Goal: Transaction & Acquisition: Purchase product/service

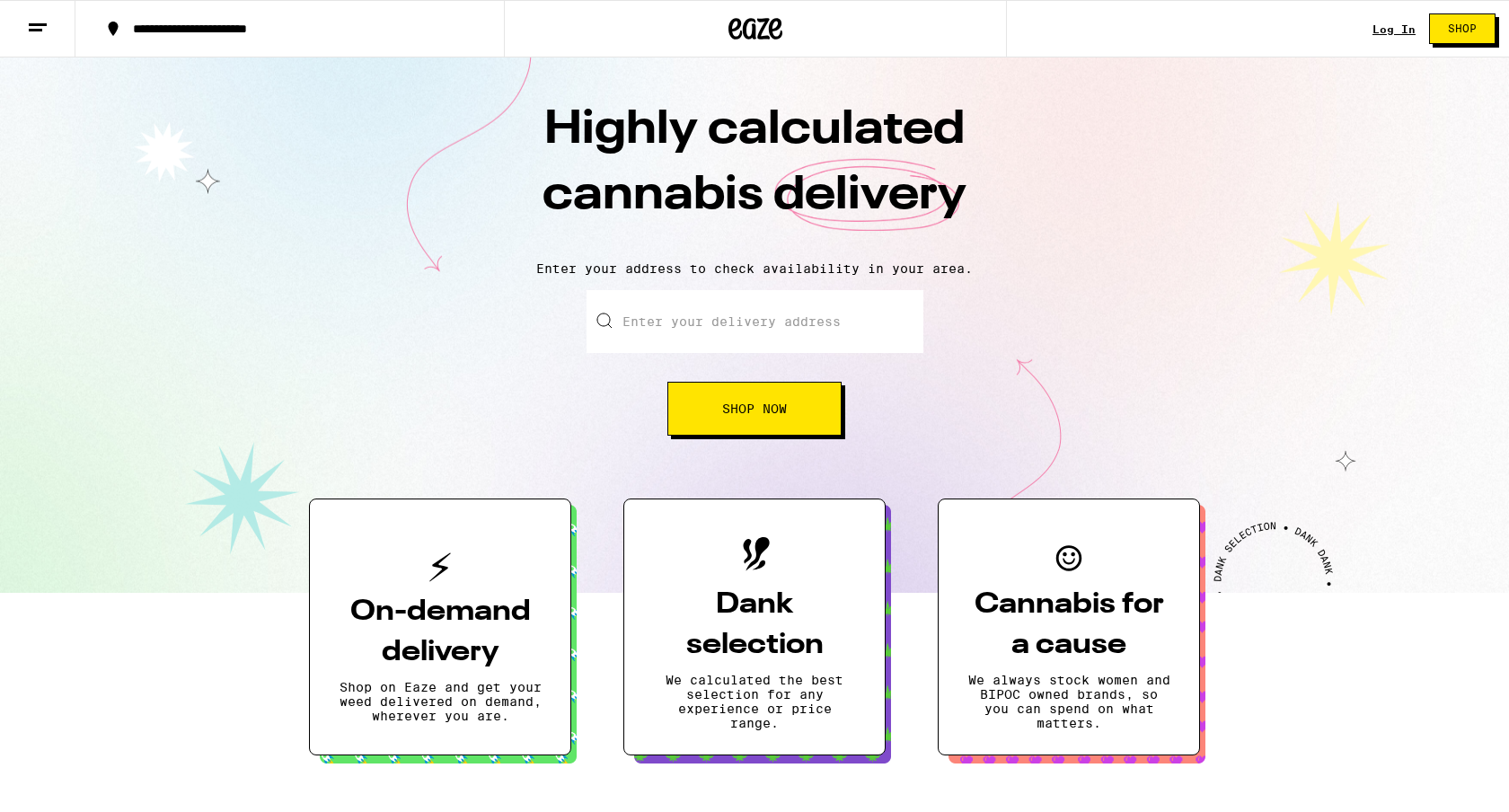
click at [1398, 13] on div "Log In Shop" at bounding box center [1441, 28] width 136 height 58
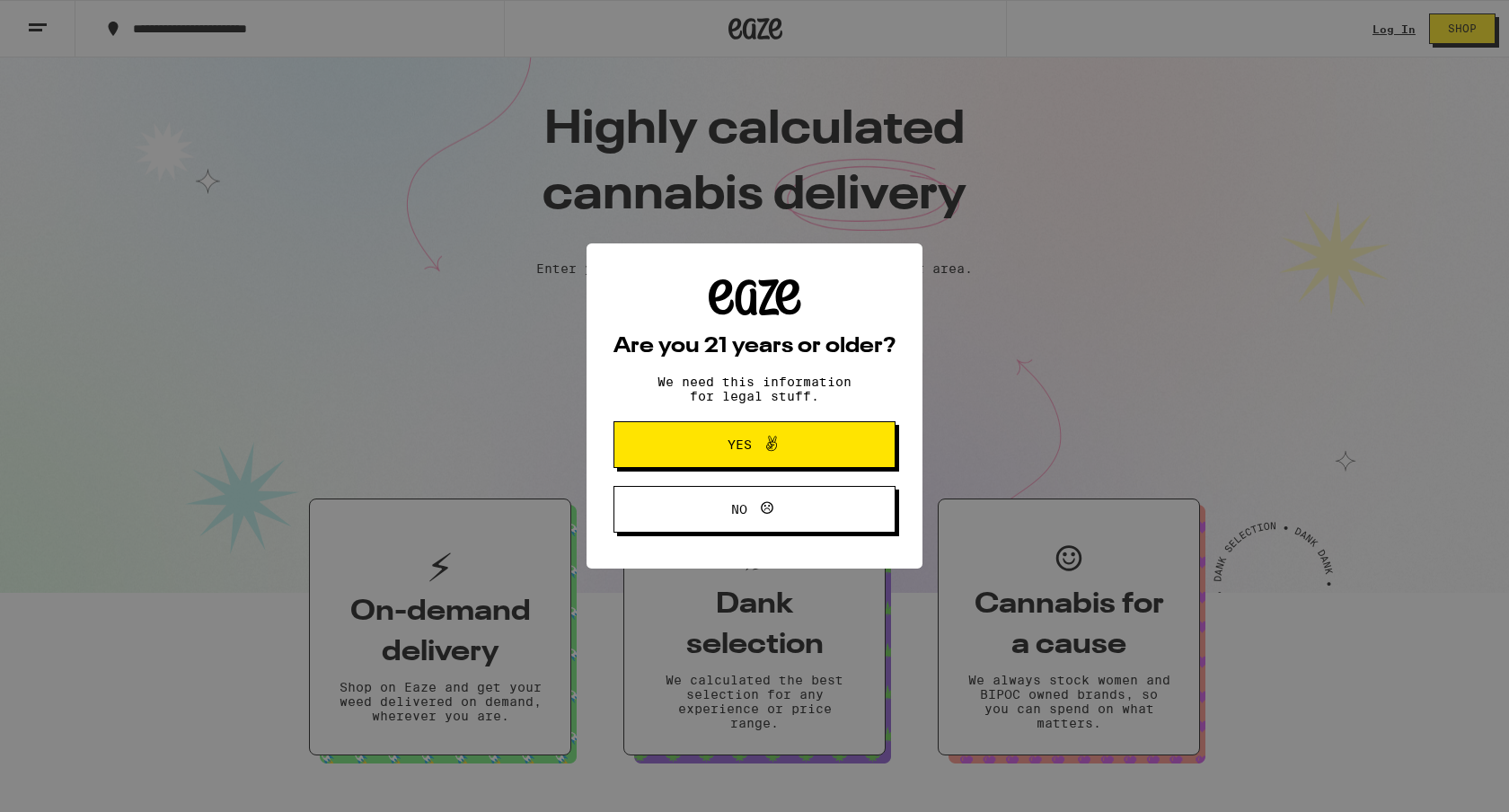
click at [1396, 34] on div "Are you 21 years or older? We need this information for legal stuff. Yes No" at bounding box center [754, 406] width 1509 height 812
click at [669, 457] on button "Yes" at bounding box center [754, 444] width 282 height 46
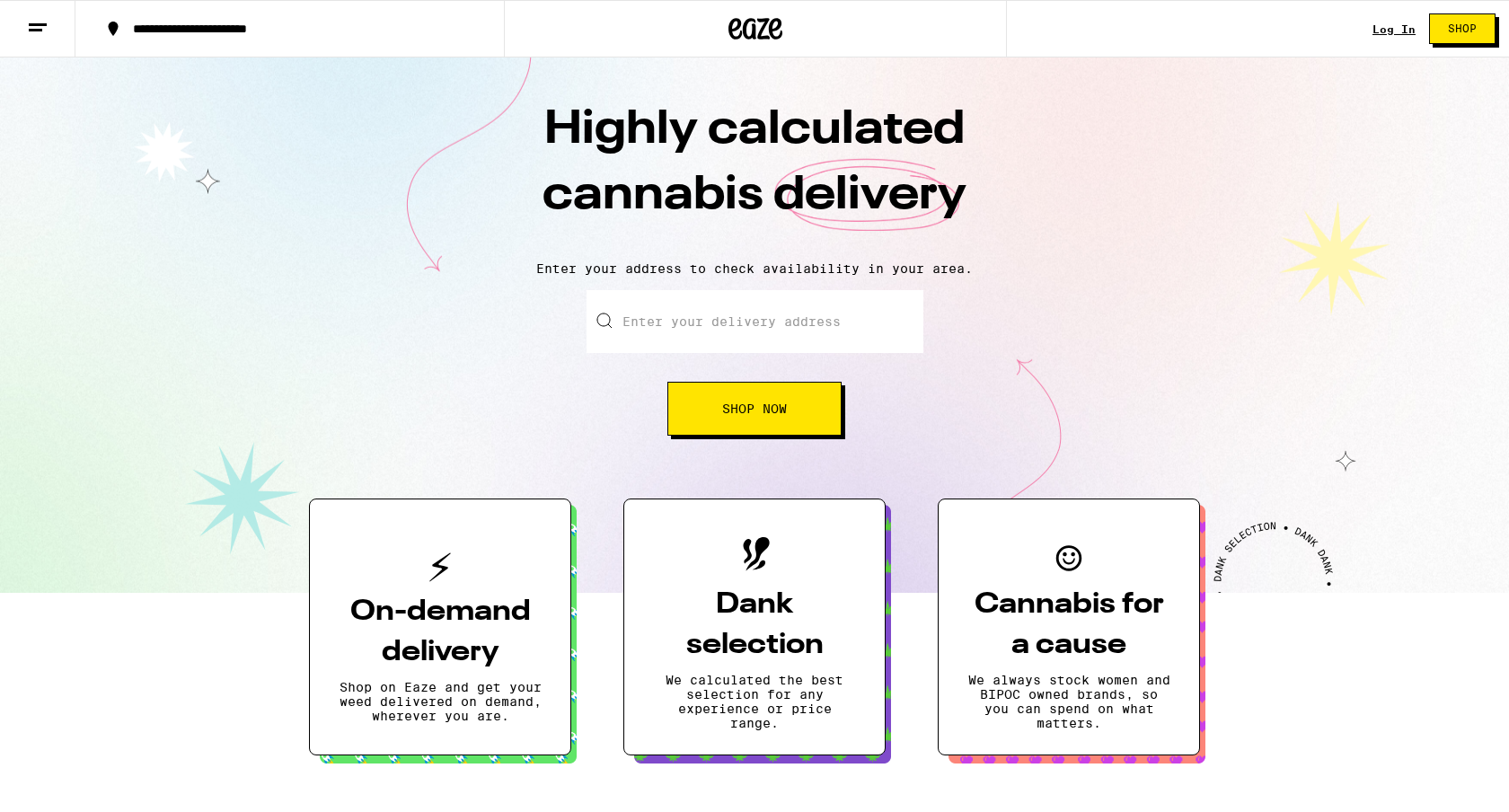
click at [781, 415] on span "Shop Now" at bounding box center [754, 408] width 64 height 12
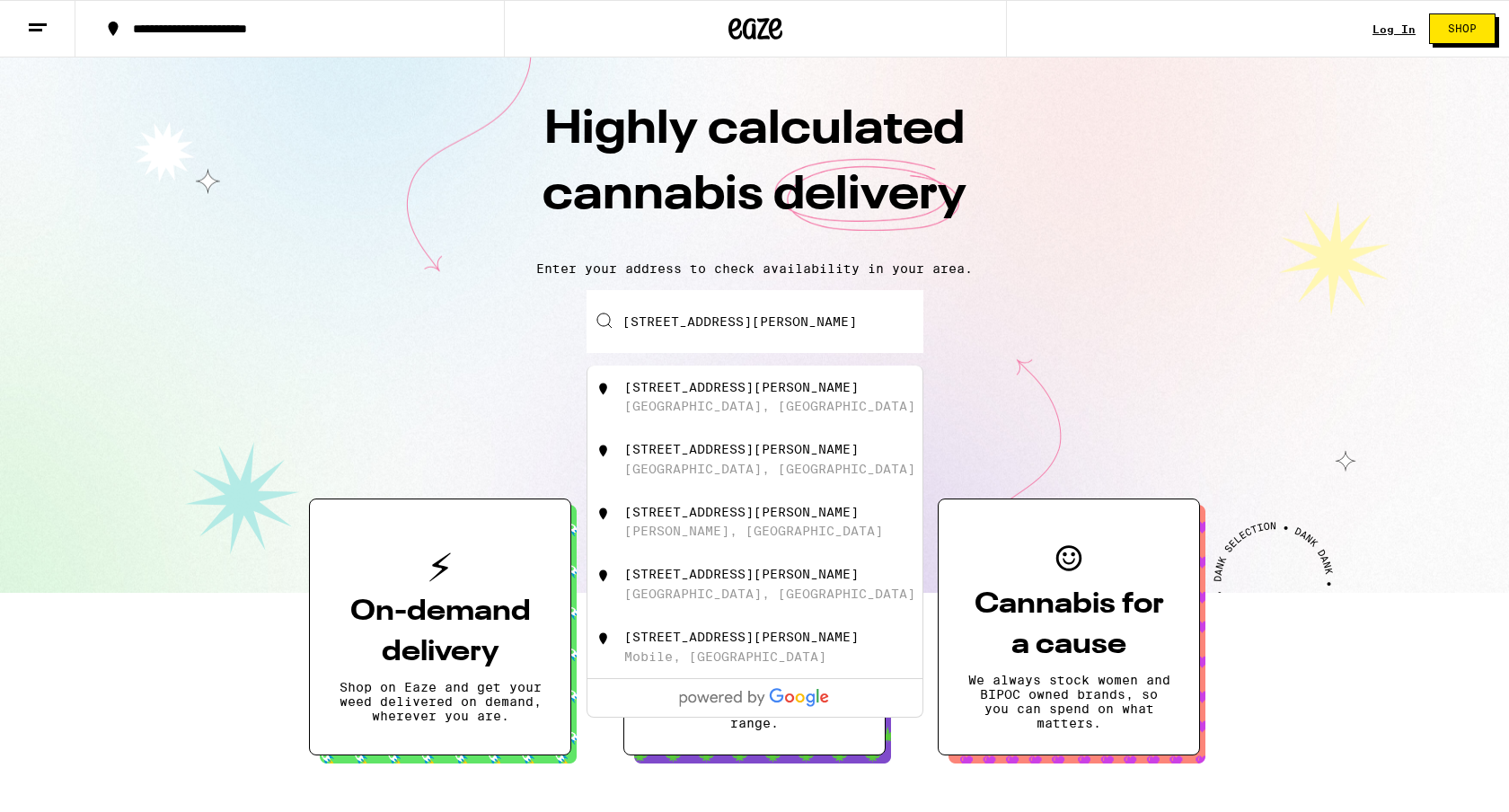
type input "[STREET_ADDRESS][PERSON_NAME]"
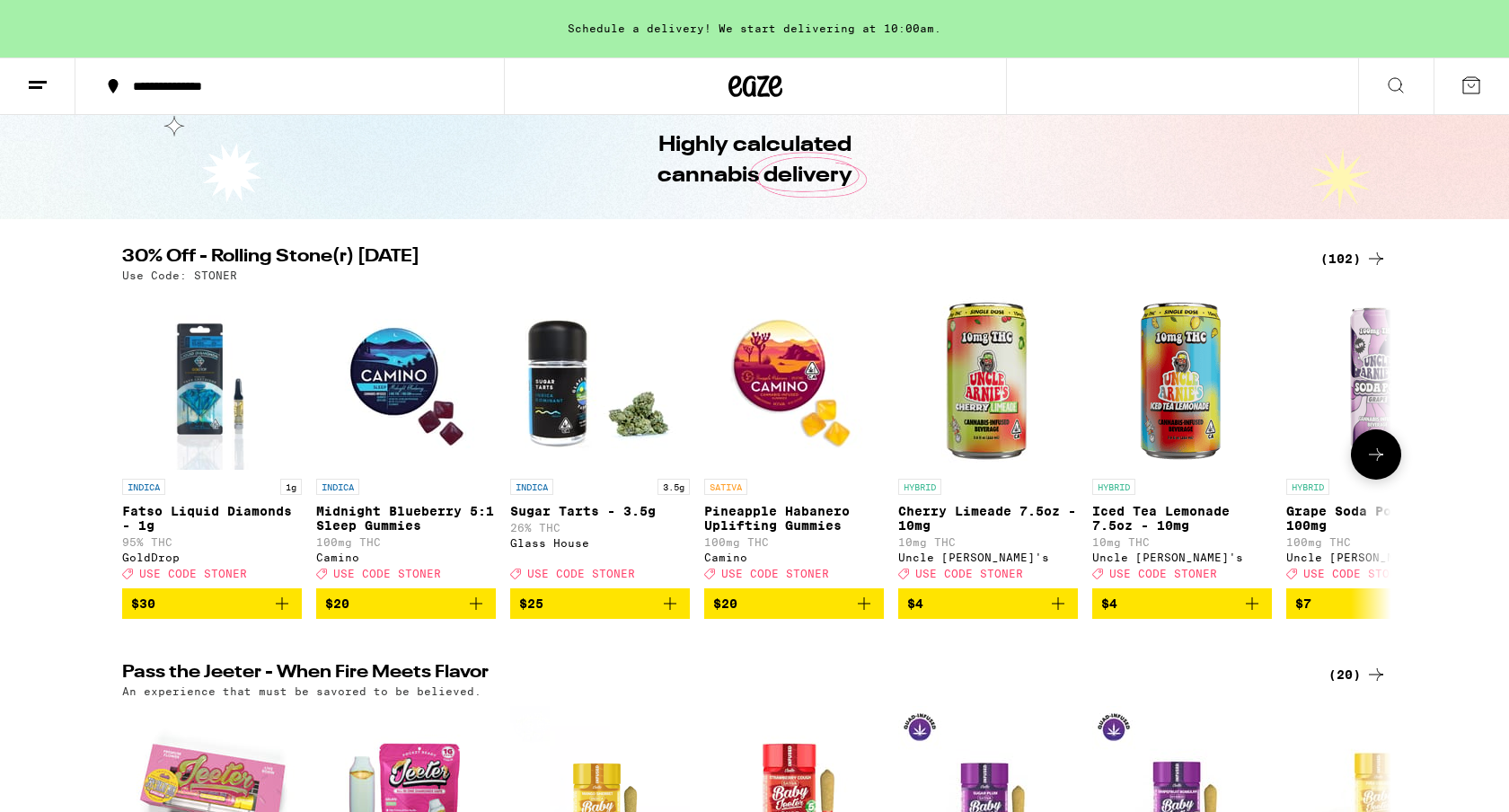
scroll to position [71, 0]
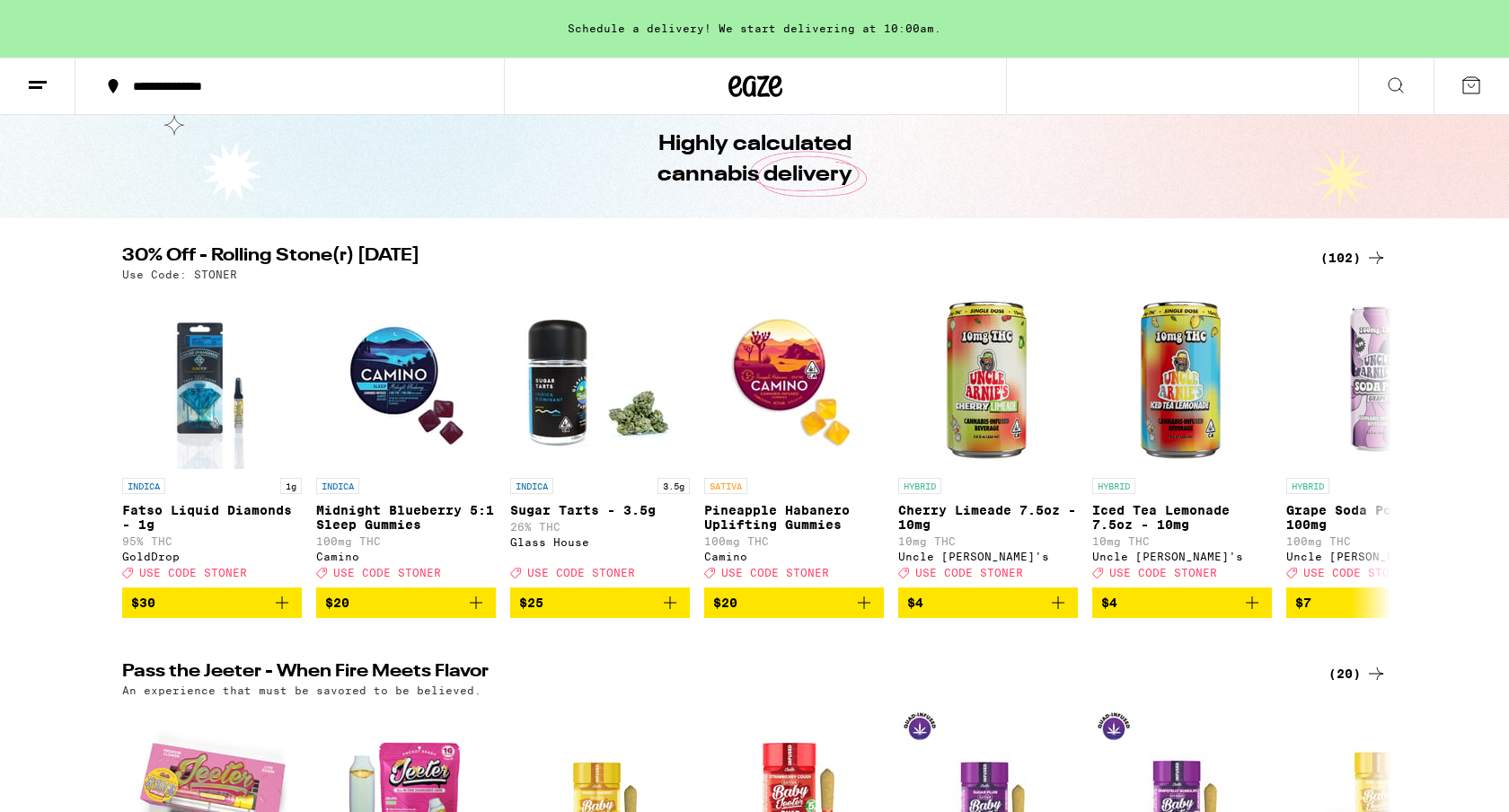
click at [1356, 260] on div "(102)" at bounding box center [1353, 257] width 66 height 22
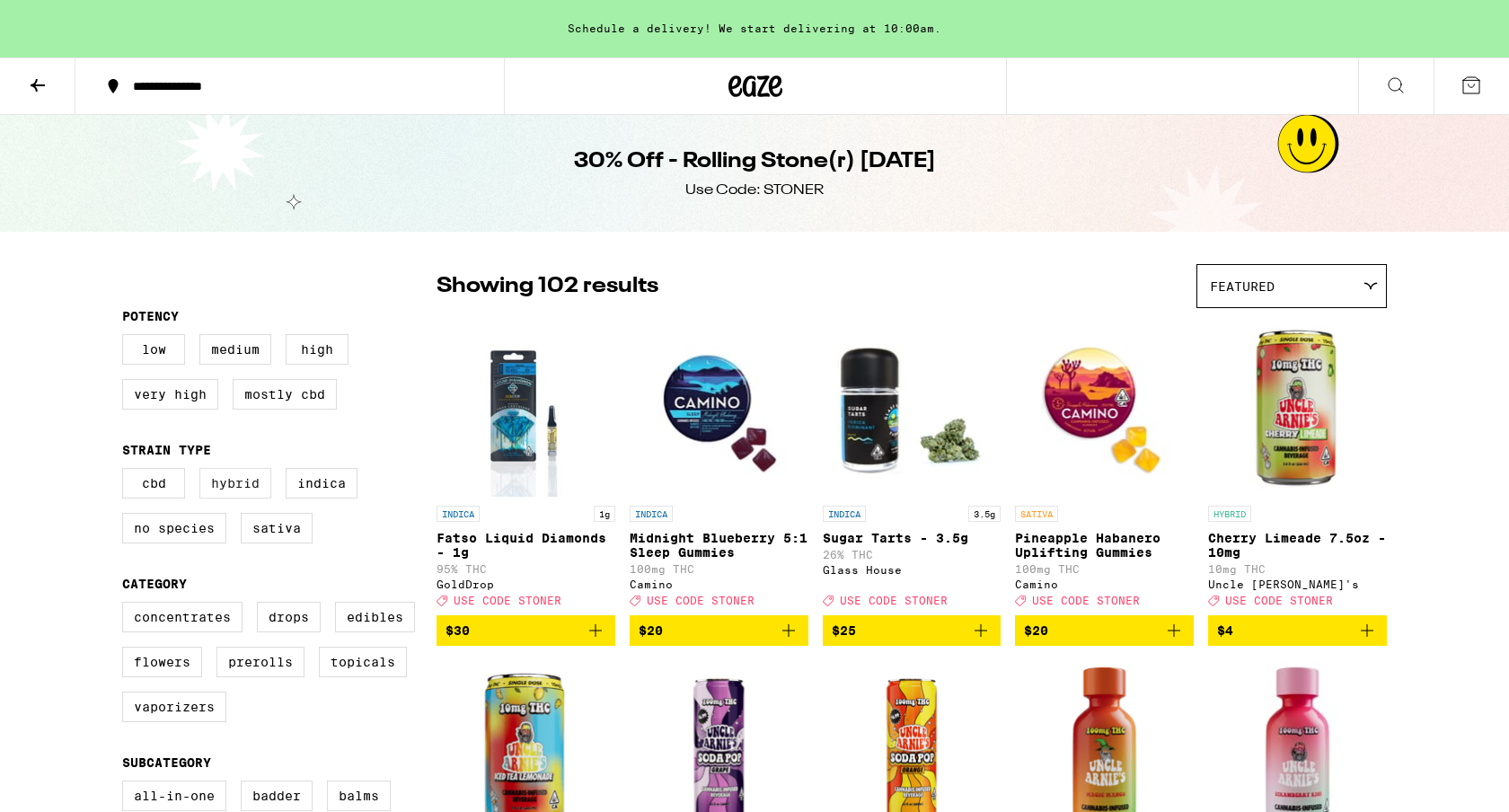
click at [234, 488] on label "Hybrid" at bounding box center [235, 483] width 72 height 30
click at [127, 472] on input "Hybrid" at bounding box center [126, 471] width 1 height 1
checkbox input "true"
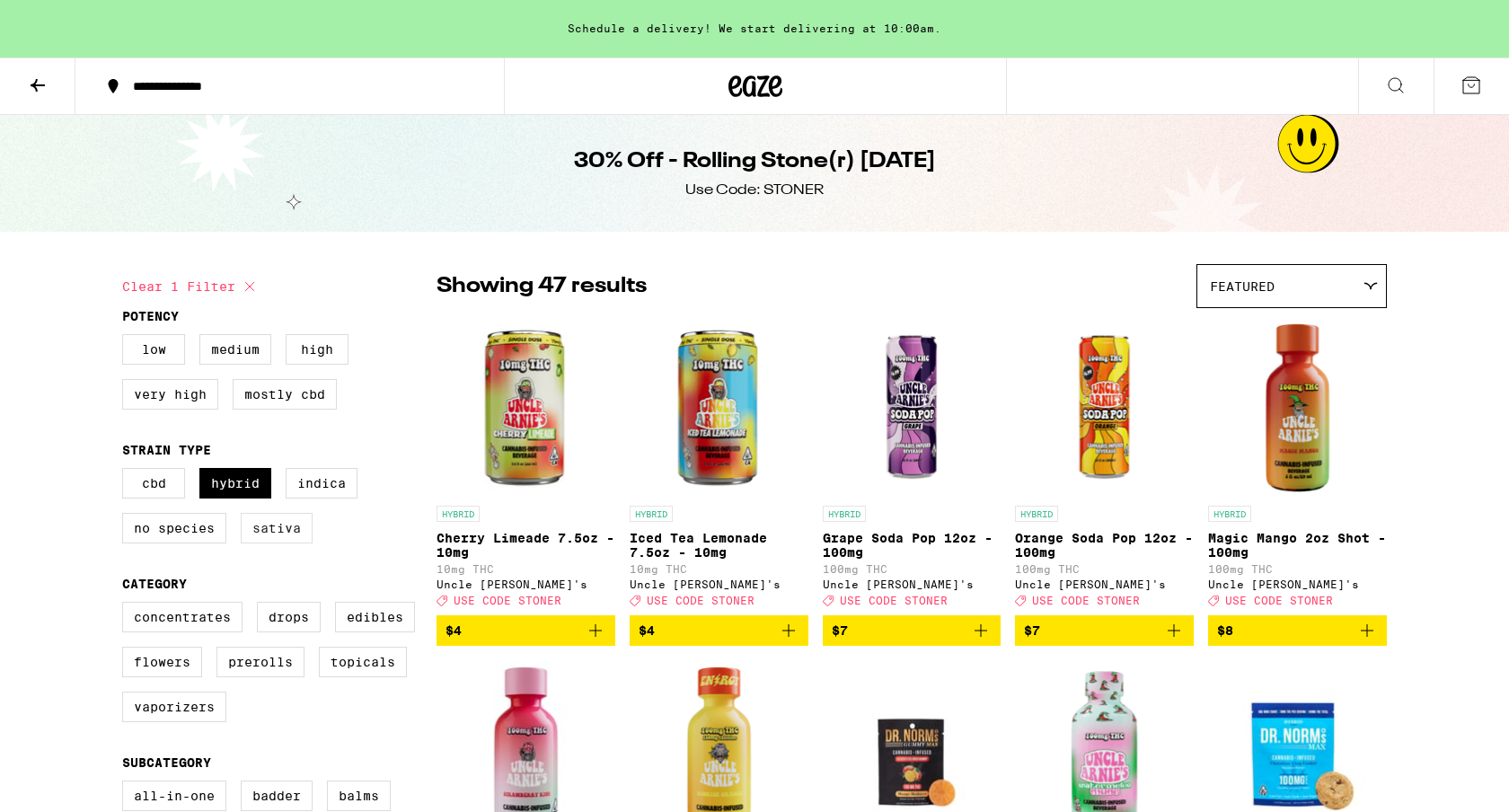
click at [271, 533] on label "Sativa" at bounding box center [277, 527] width 72 height 30
click at [127, 472] on input "Sativa" at bounding box center [126, 471] width 1 height 1
checkbox input "true"
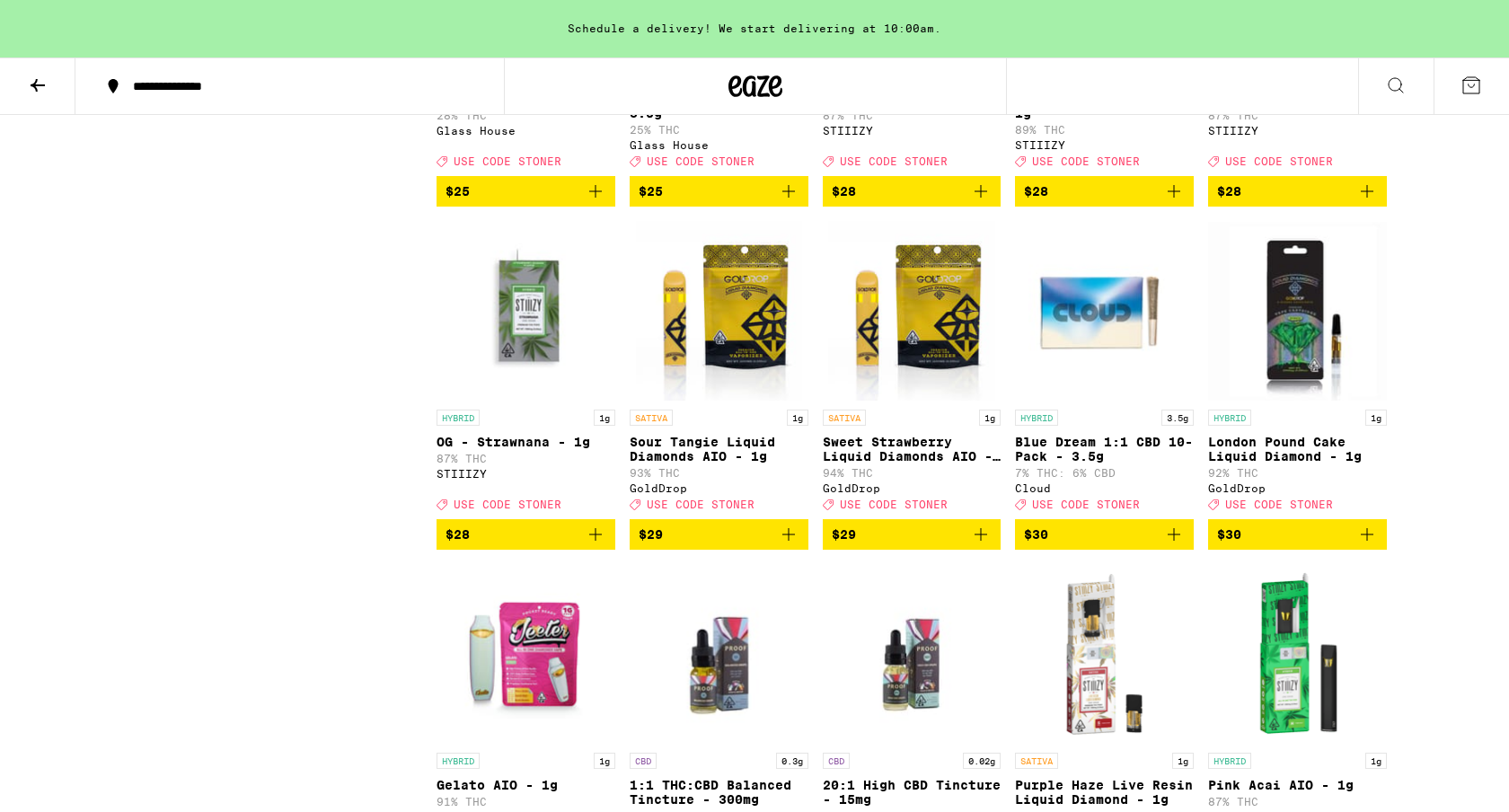
scroll to position [2954, 0]
